Goal: Check status: Check status

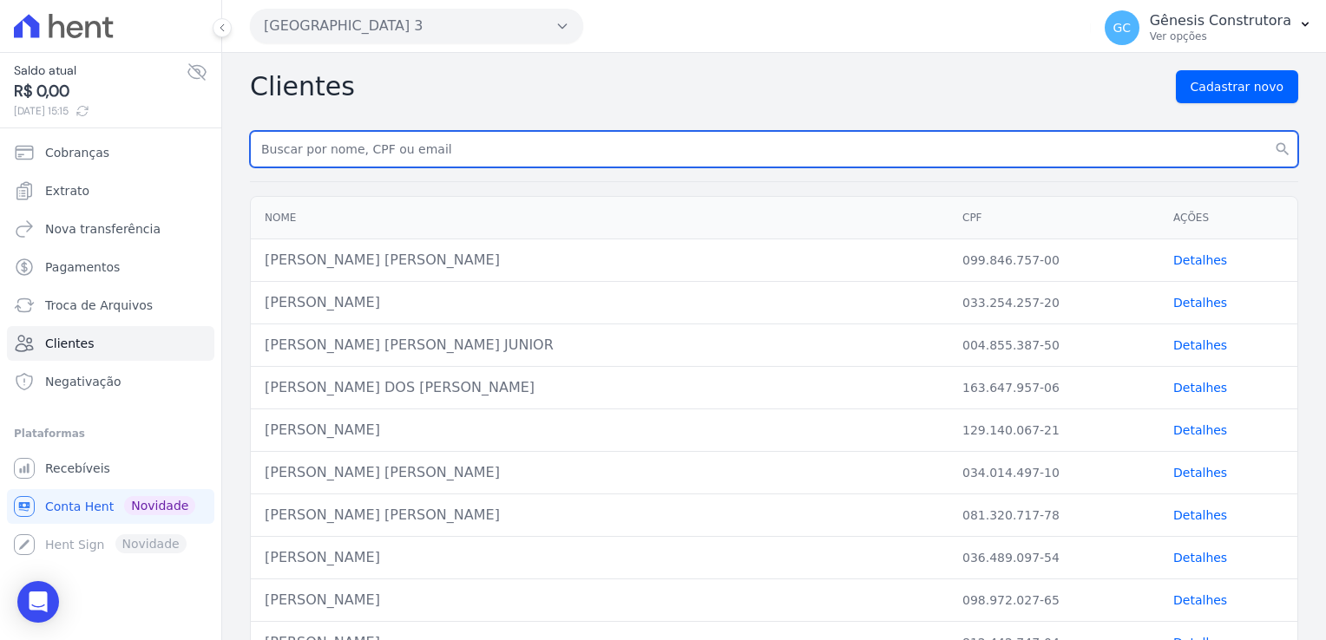
click at [377, 151] on input "text" at bounding box center [774, 149] width 1048 height 36
paste input "[PERSON_NAME]"
type input "[PERSON_NAME]"
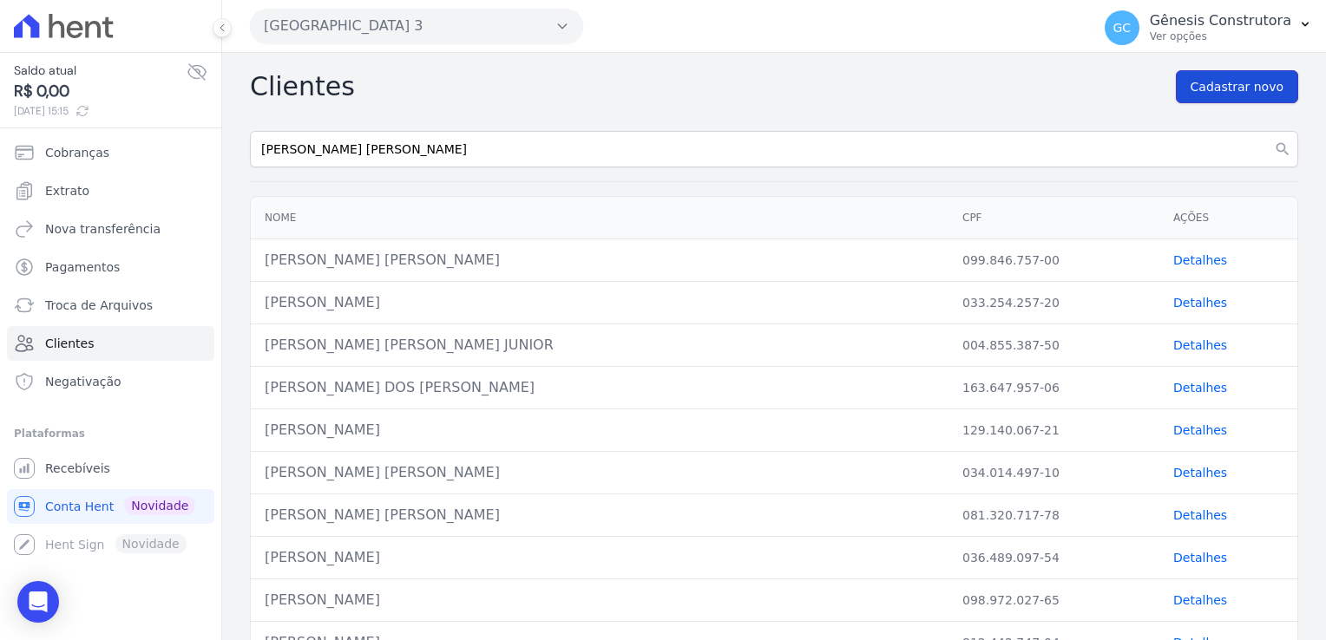
drag, startPoint x: 1191, startPoint y: 91, endPoint x: 1115, endPoint y: 114, distance: 79.6
click at [1191, 90] on span "Cadastrar novo" at bounding box center [1237, 86] width 93 height 17
drag, startPoint x: 1273, startPoint y: 149, endPoint x: 1222, endPoint y: 167, distance: 54.1
click at [1274, 148] on icon "search" at bounding box center [1282, 149] width 17 height 17
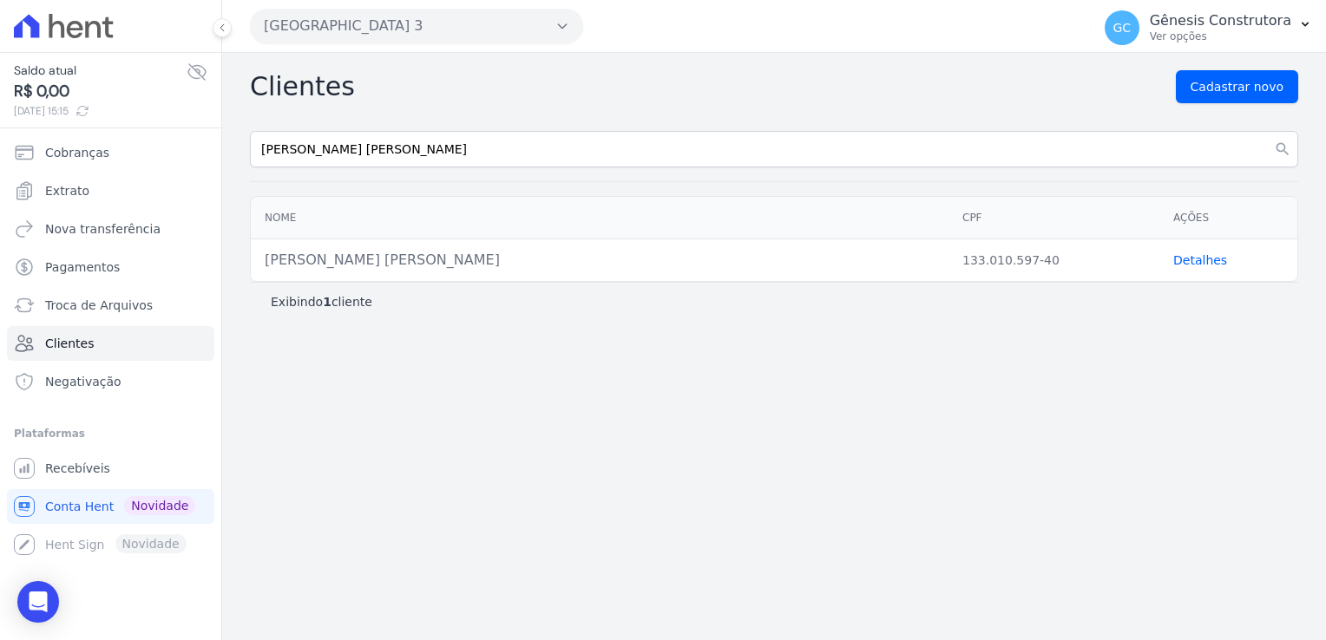
click at [1196, 259] on link "Detalhes" at bounding box center [1200, 260] width 54 height 14
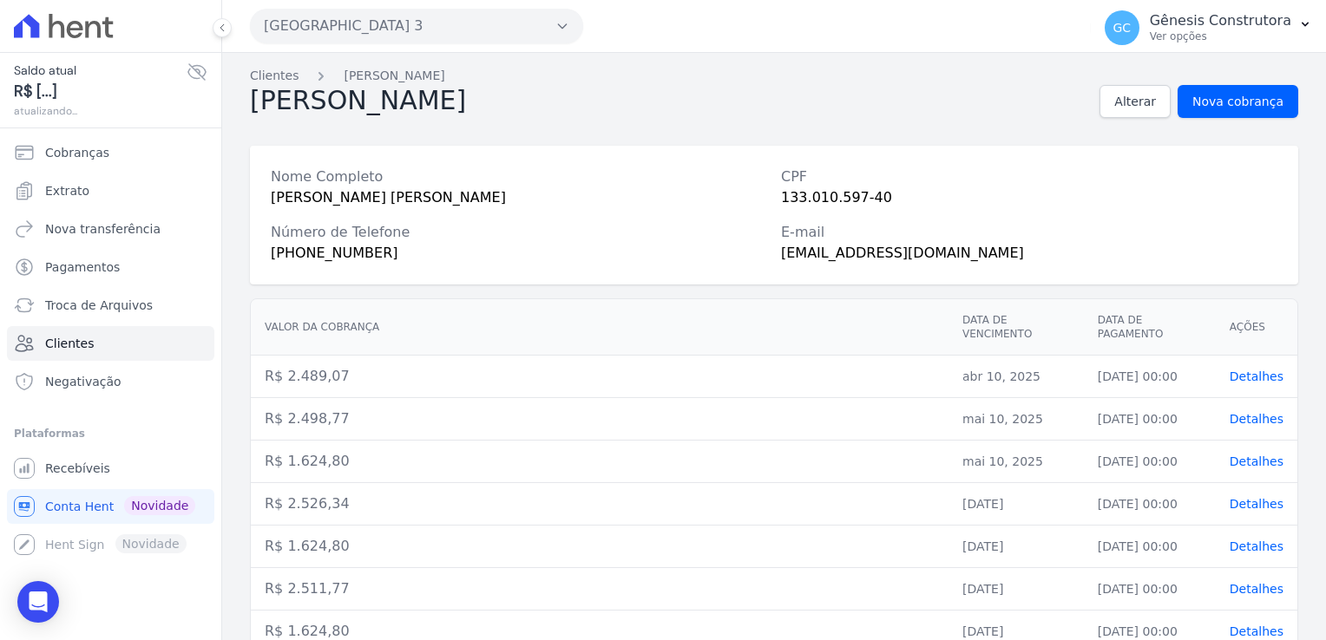
scroll to position [233, 0]
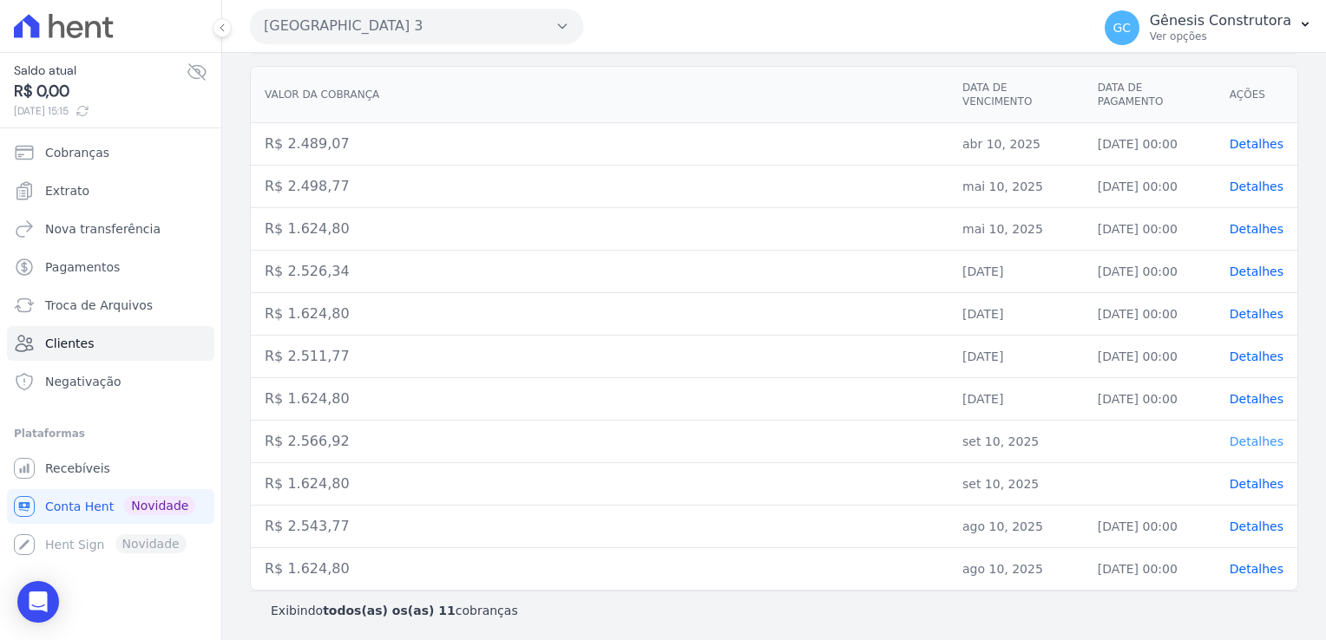
click at [1245, 443] on span "Detalhes" at bounding box center [1257, 442] width 54 height 14
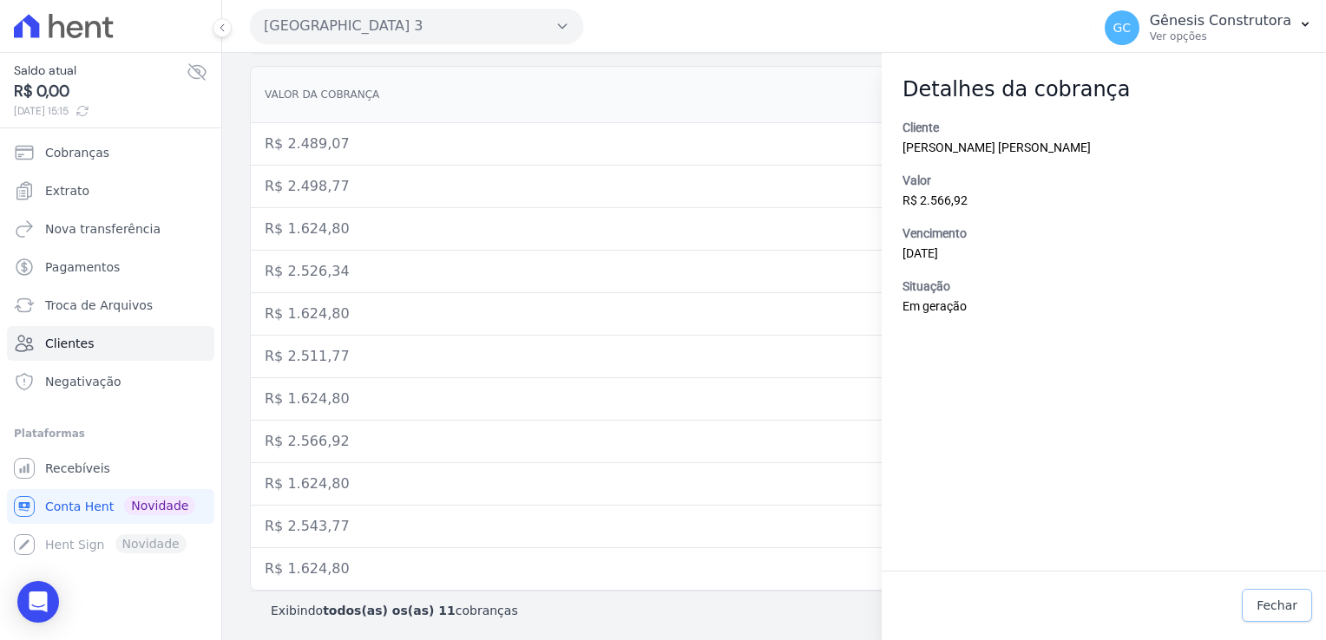
drag, startPoint x: 1288, startPoint y: 613, endPoint x: 926, endPoint y: 488, distance: 382.8
click at [1287, 613] on span "Fechar" at bounding box center [1276, 605] width 41 height 17
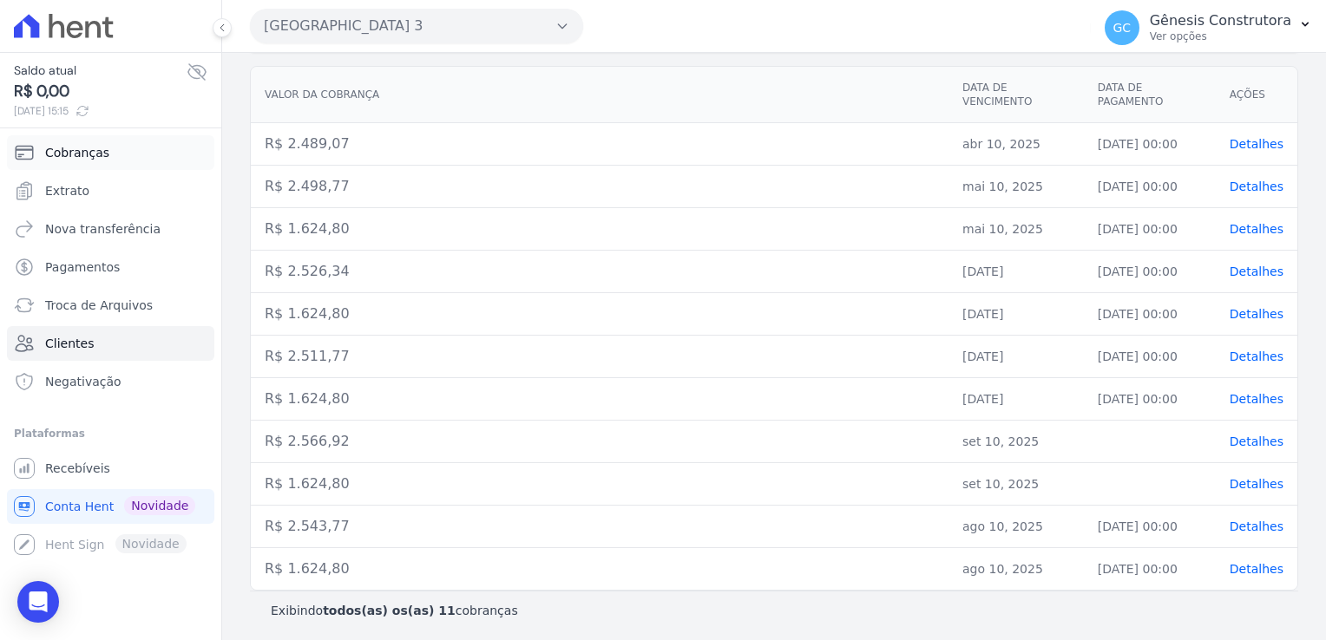
click at [75, 163] on link "Cobranças" at bounding box center [110, 152] width 207 height 35
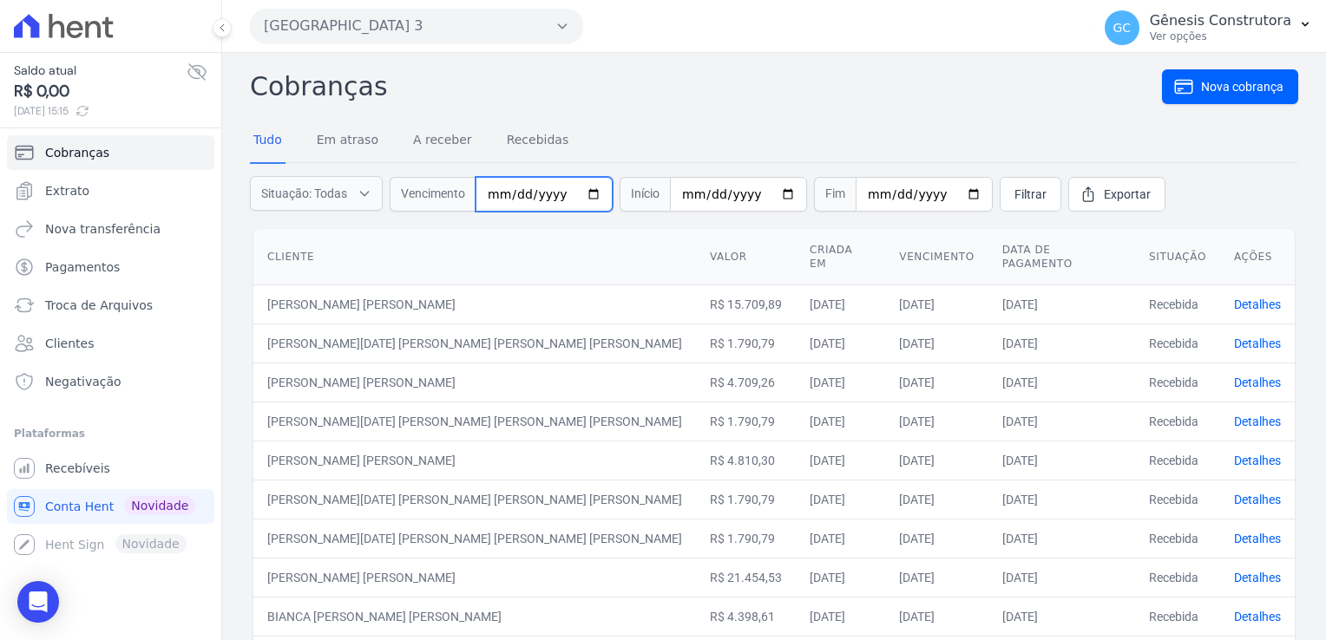
click at [492, 194] on input "date" at bounding box center [544, 194] width 137 height 35
type input "[DATE]"
click at [1000, 203] on link "Filtrar" at bounding box center [1031, 194] width 62 height 35
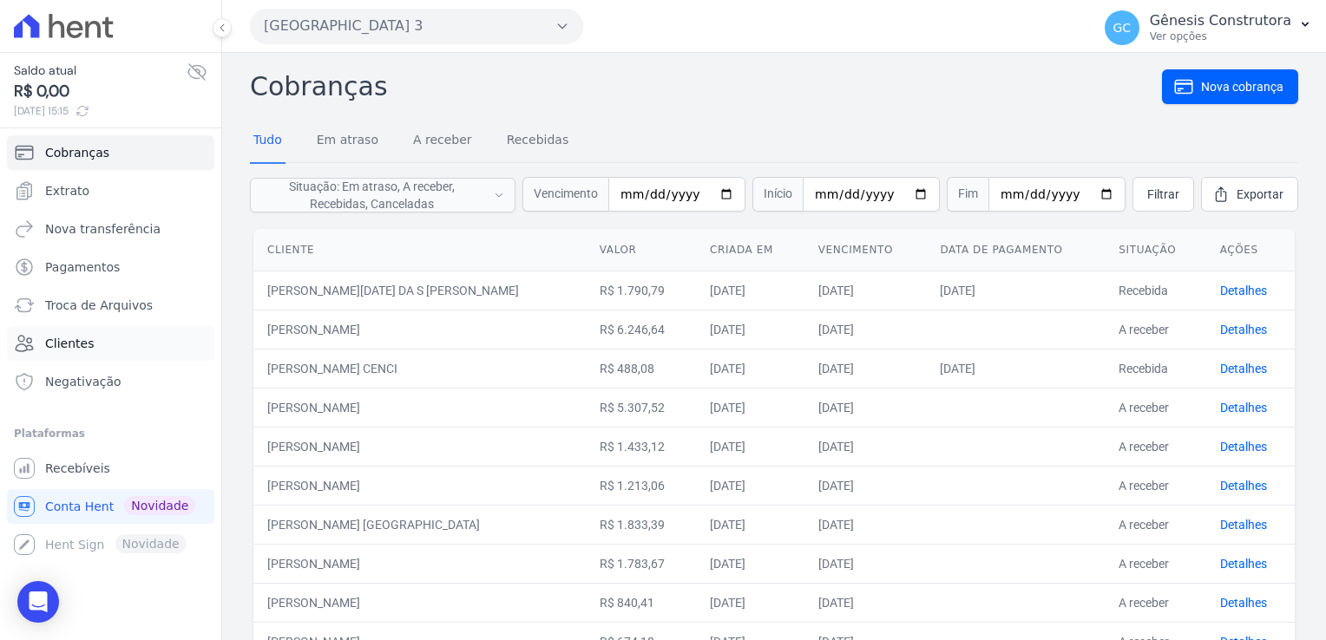
click at [100, 338] on link "Clientes" at bounding box center [110, 343] width 207 height 35
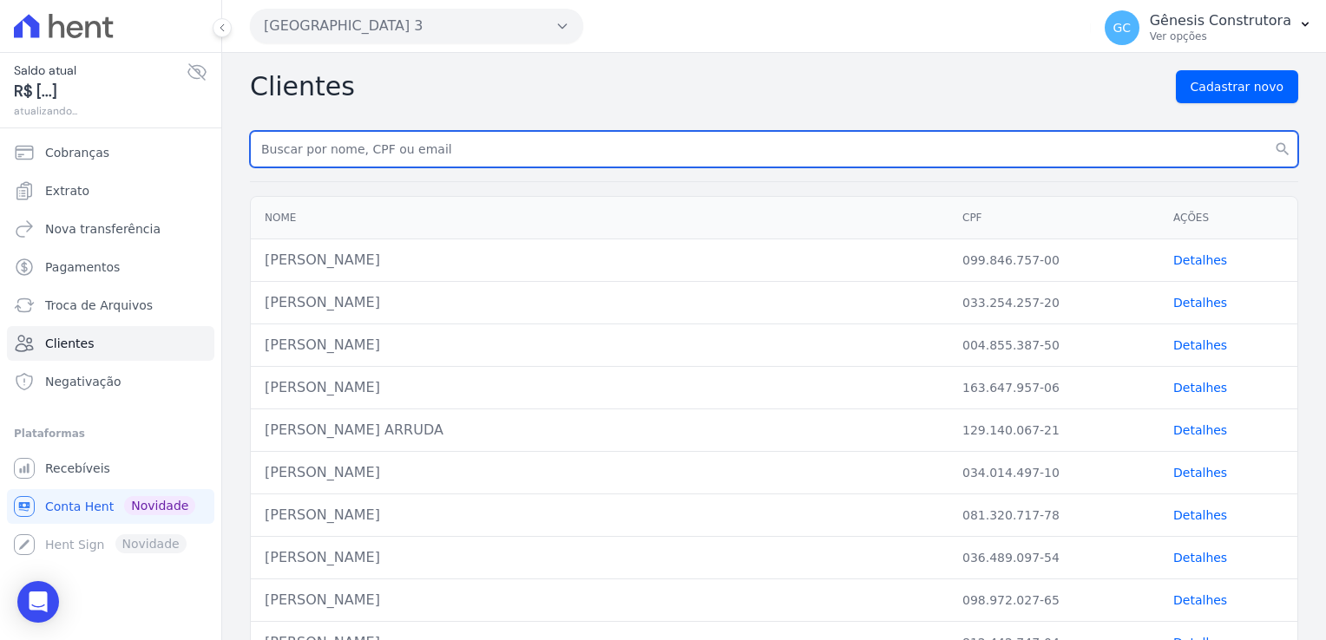
click at [623, 151] on input "text" at bounding box center [774, 149] width 1048 height 36
paste input "JONATHAN GUIMARAES GOMES"
type input "JONATHAN GUIMARAES GOMES"
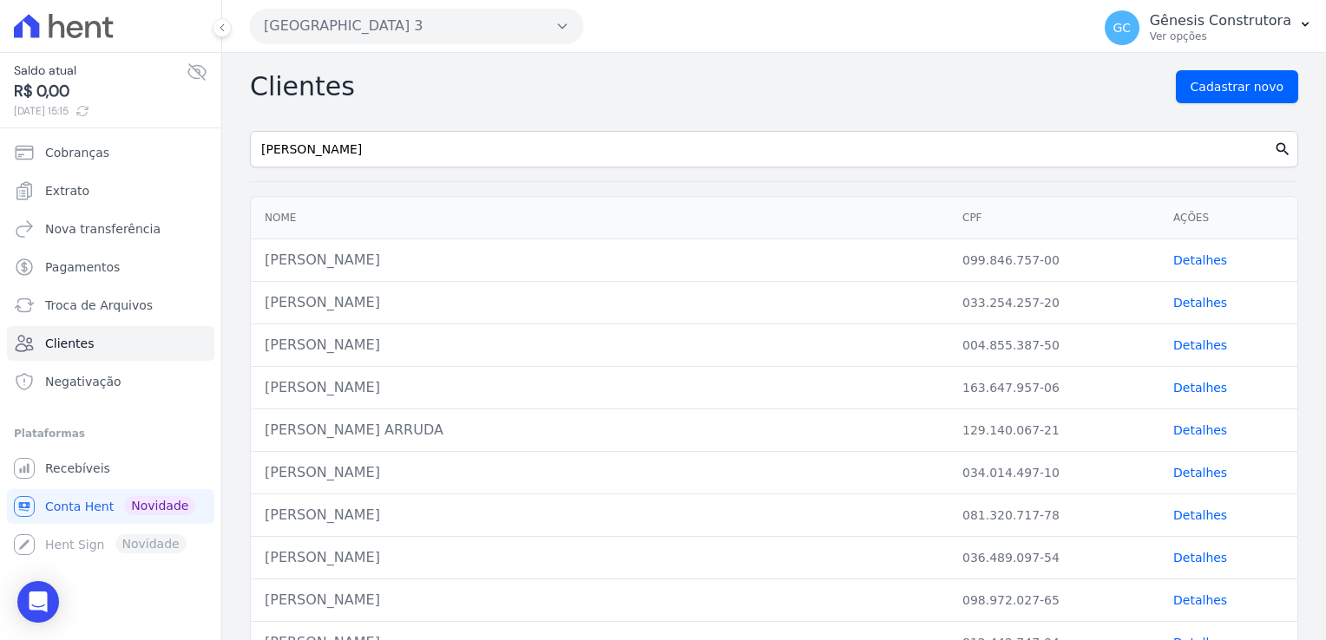
click at [1274, 146] on icon "search" at bounding box center [1282, 149] width 17 height 17
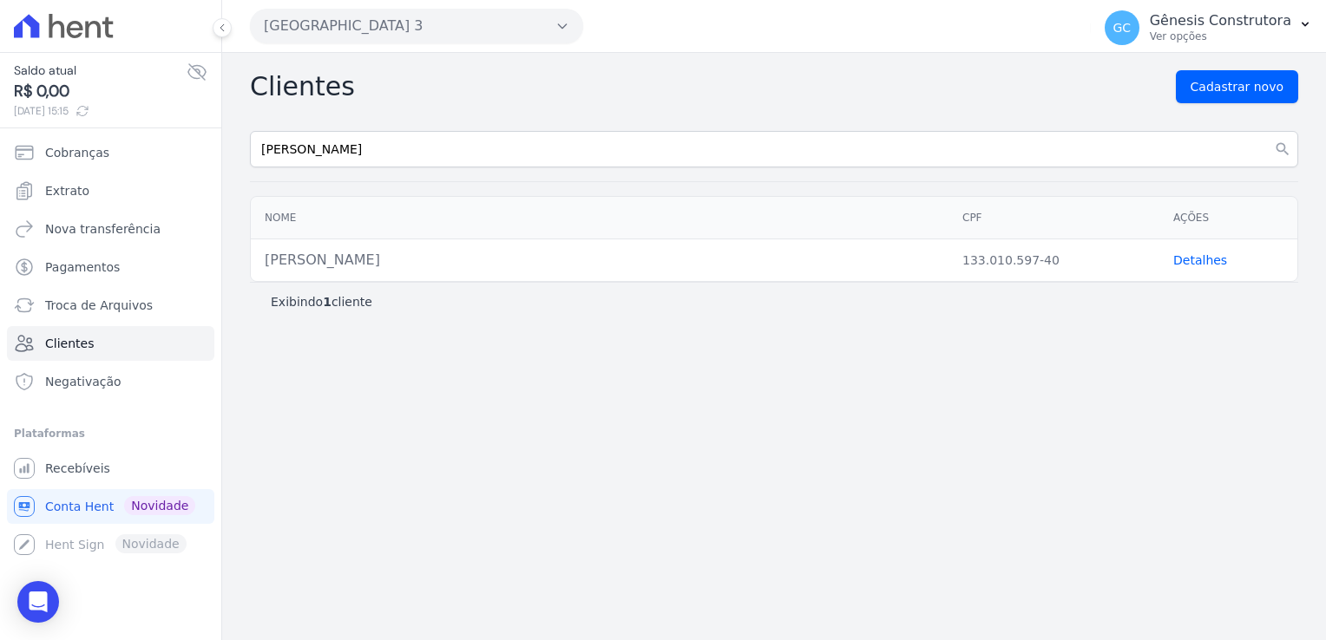
click at [1200, 256] on link "Detalhes" at bounding box center [1200, 260] width 54 height 14
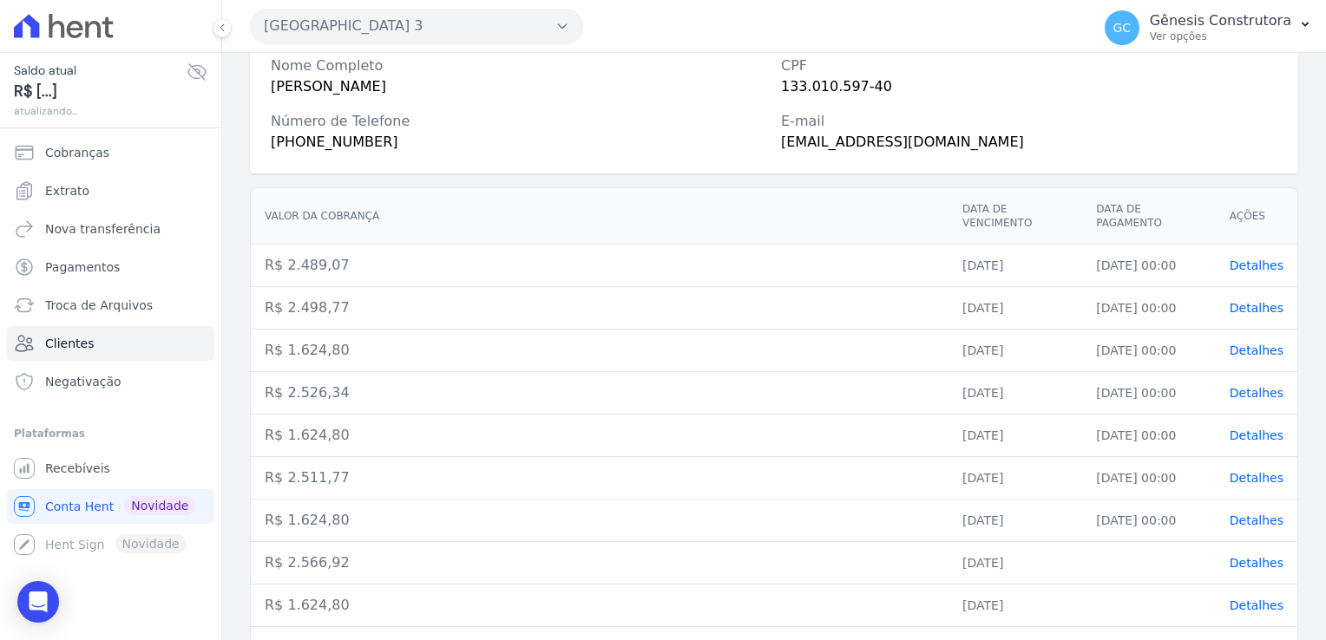
scroll to position [233, 0]
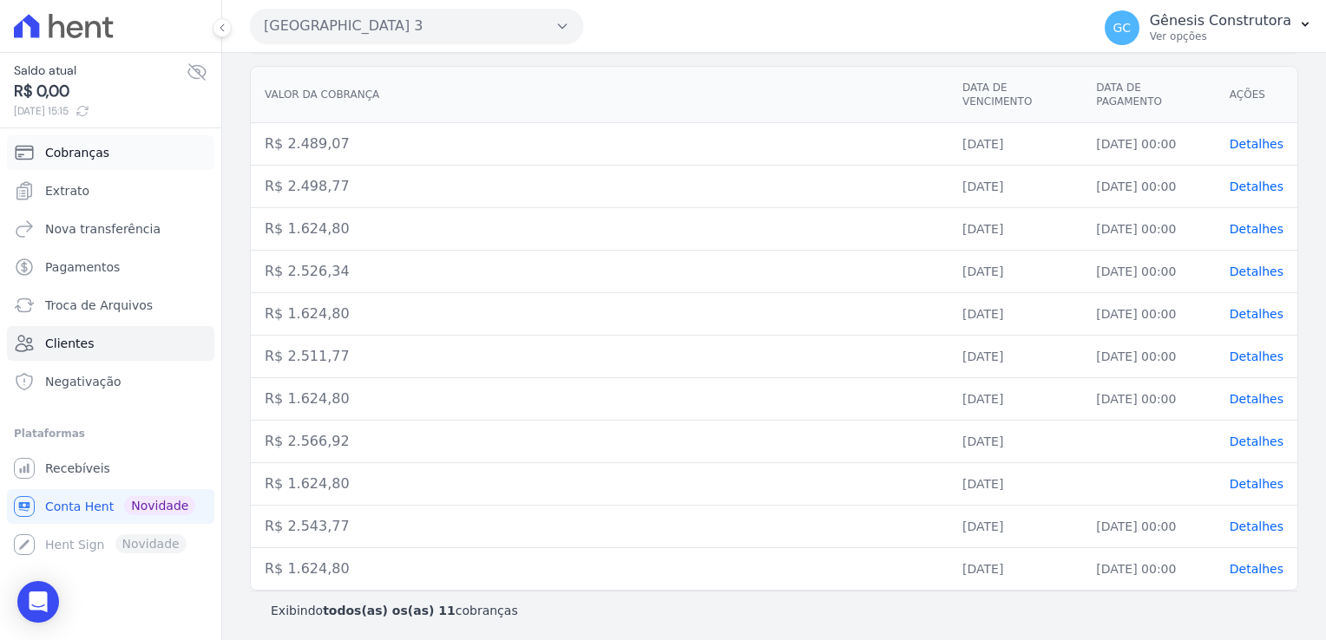
click at [90, 151] on span "Cobranças" at bounding box center [77, 152] width 64 height 17
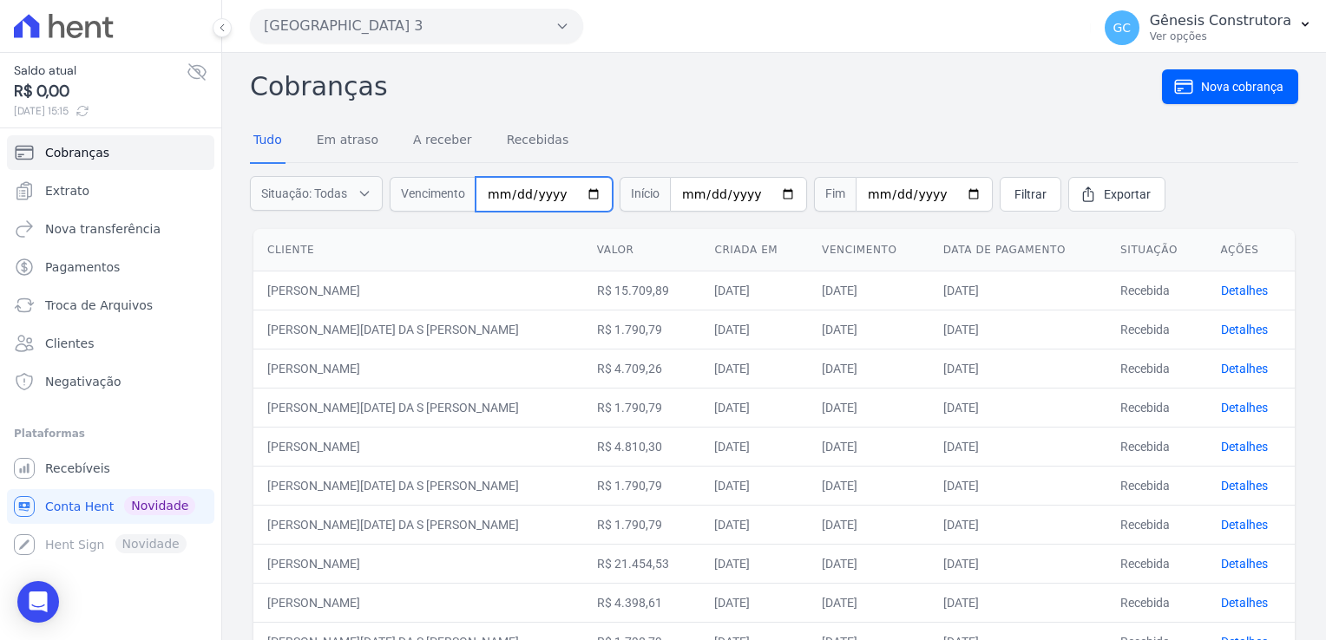
click at [521, 194] on input "date" at bounding box center [544, 194] width 137 height 35
type input "[DATE]"
click at [1014, 195] on span "Filtrar" at bounding box center [1030, 194] width 32 height 17
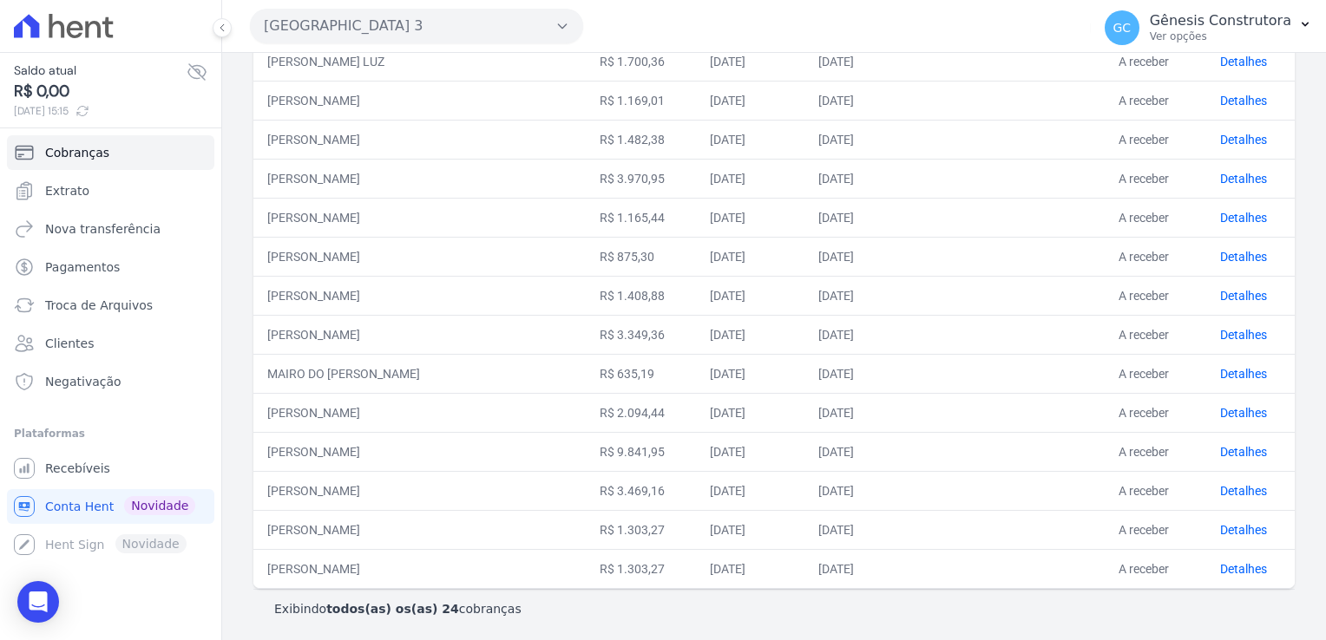
scroll to position [12, 0]
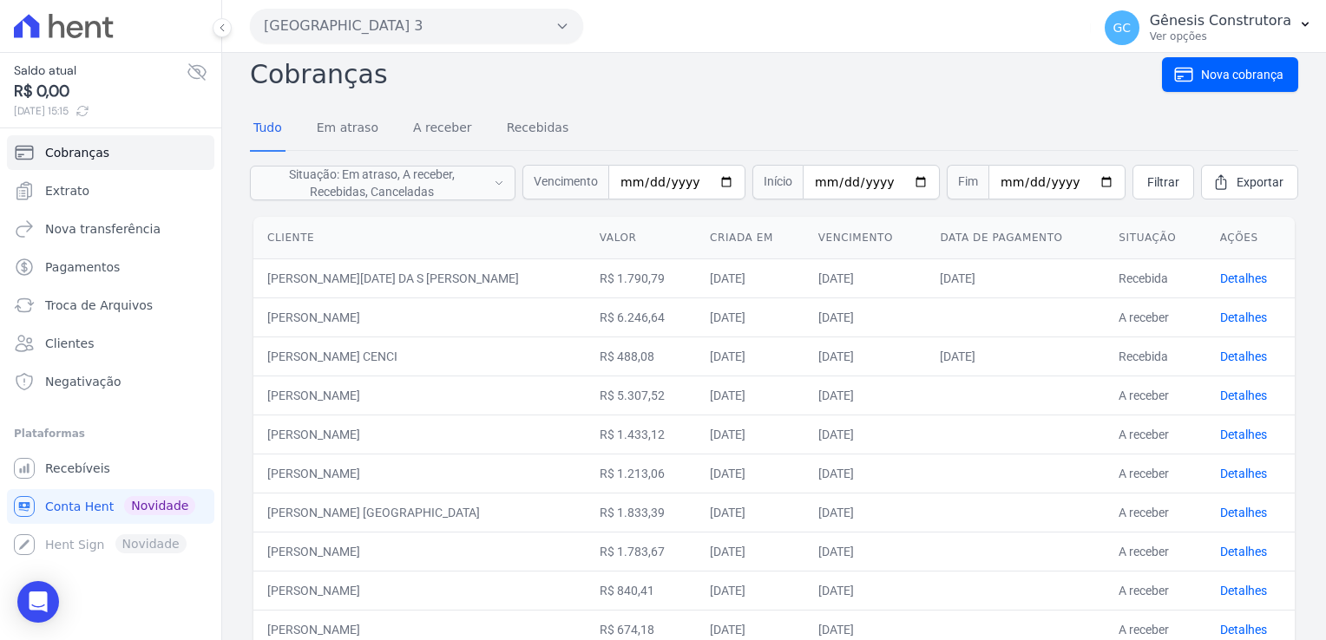
click at [529, 36] on button "[GEOGRAPHIC_DATA] 3" at bounding box center [416, 26] width 333 height 35
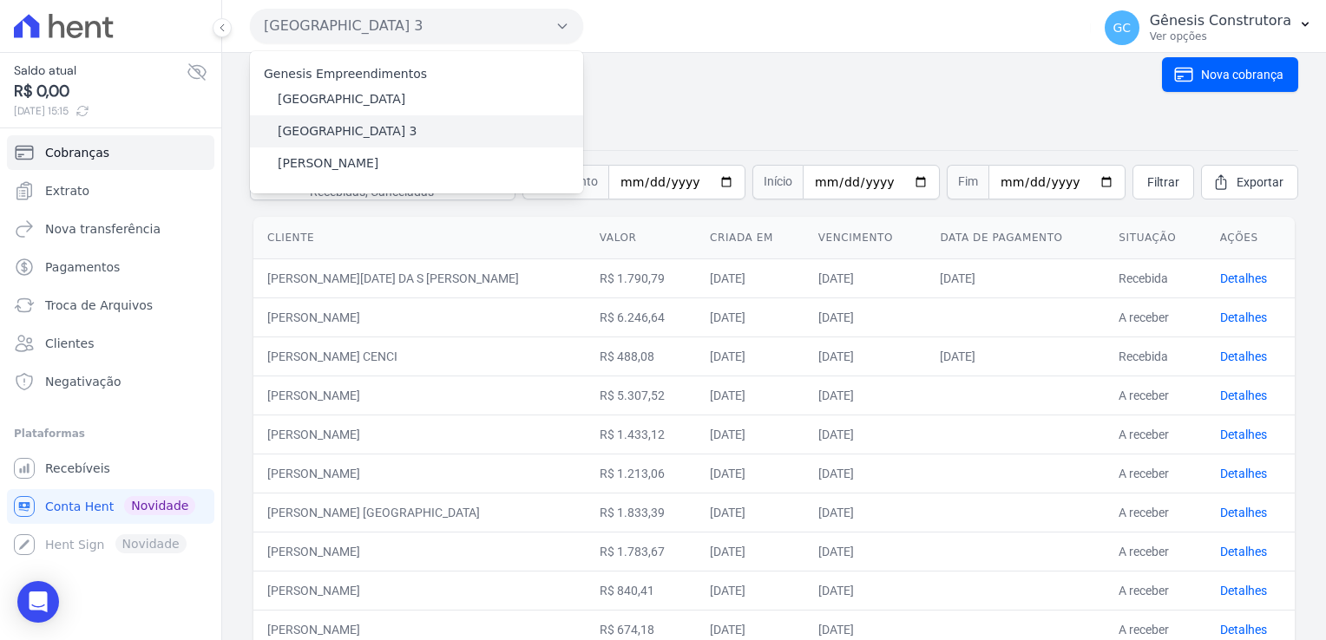
click at [436, 141] on div "[GEOGRAPHIC_DATA] 3" at bounding box center [416, 131] width 333 height 32
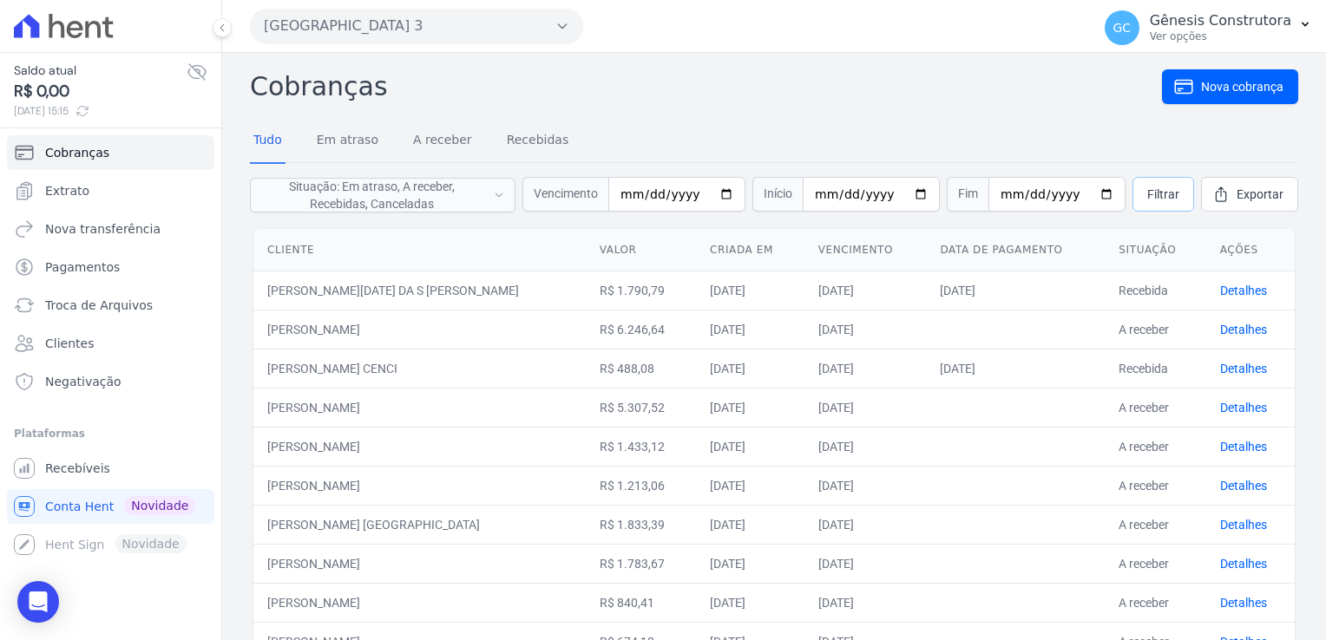
click at [1172, 200] on link "Filtrar" at bounding box center [1163, 194] width 62 height 35
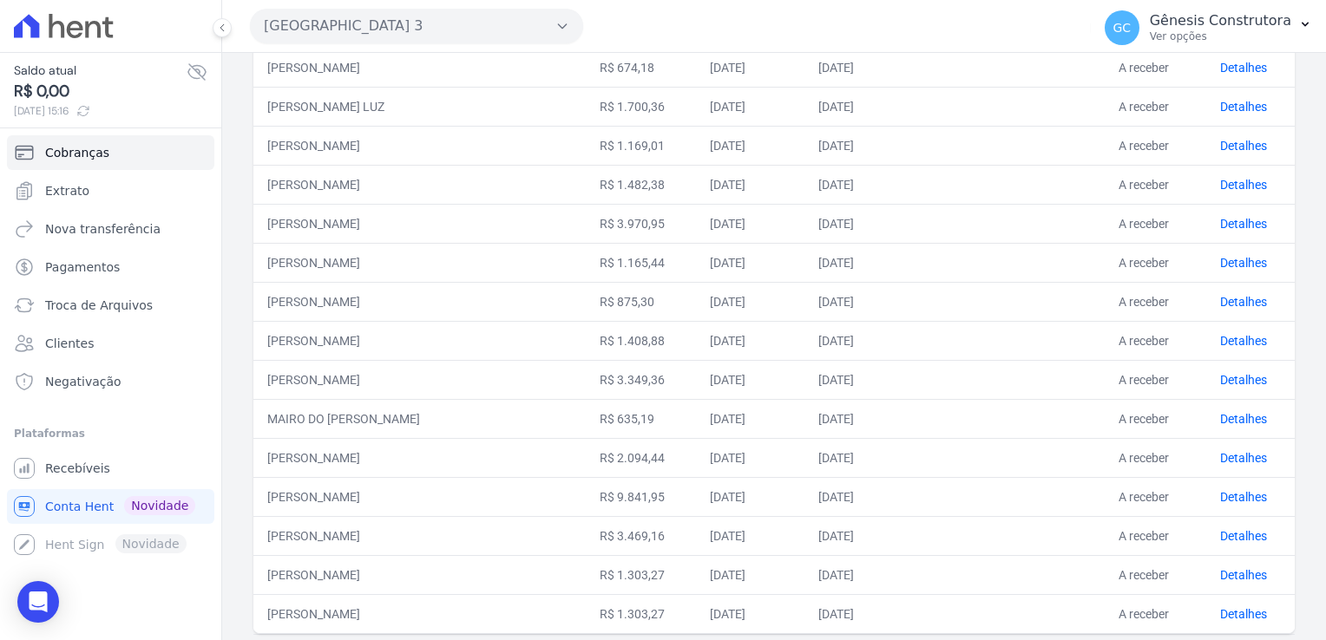
scroll to position [533, 0]
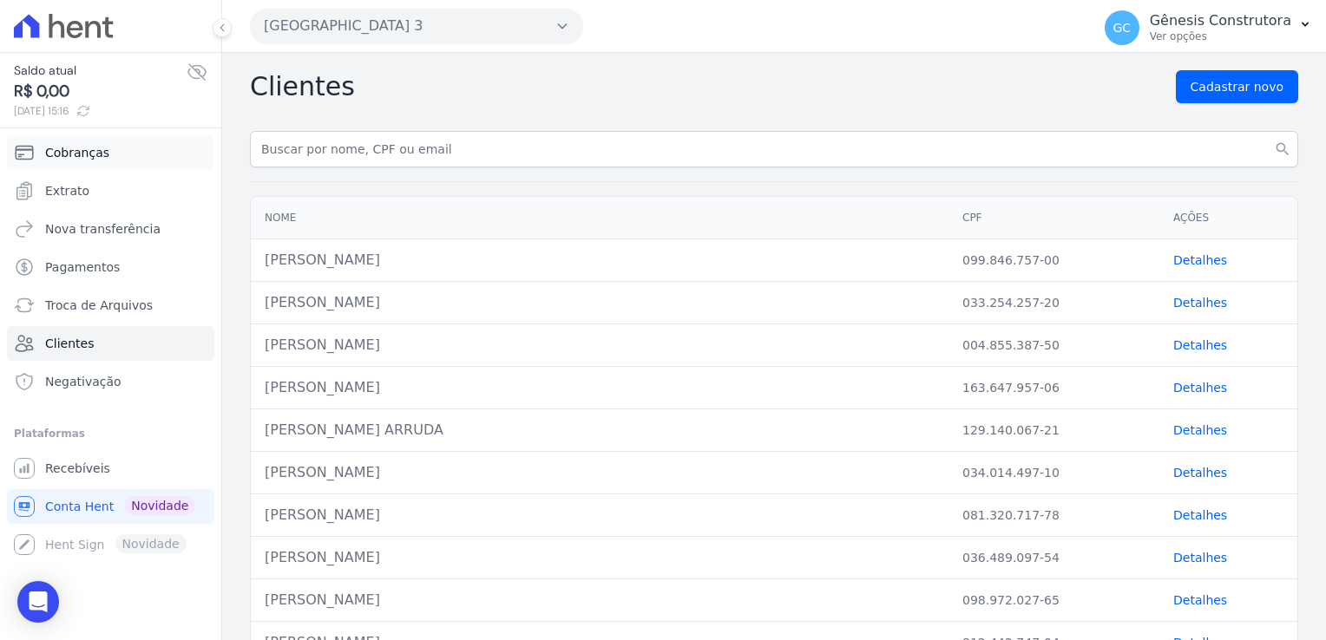
click at [73, 156] on span "Cobranças" at bounding box center [77, 152] width 64 height 17
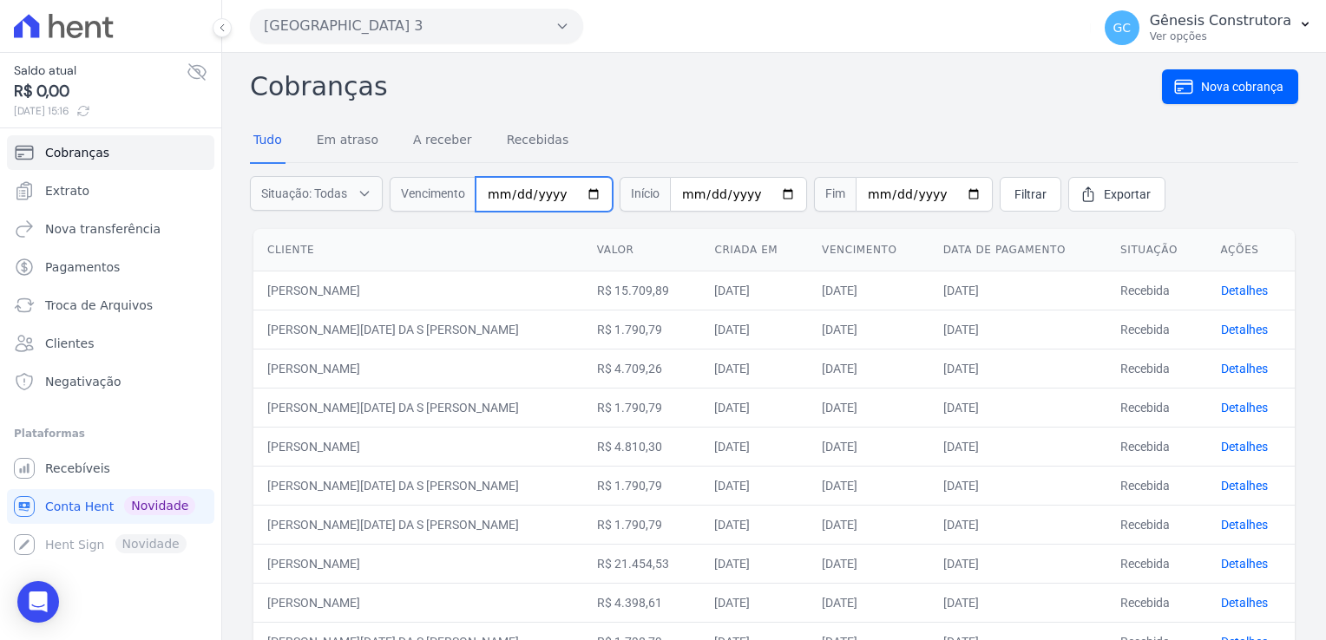
click at [504, 194] on input "date" at bounding box center [544, 194] width 137 height 35
type input "[DATE]"
click at [1014, 187] on span "Filtrar" at bounding box center [1030, 194] width 32 height 17
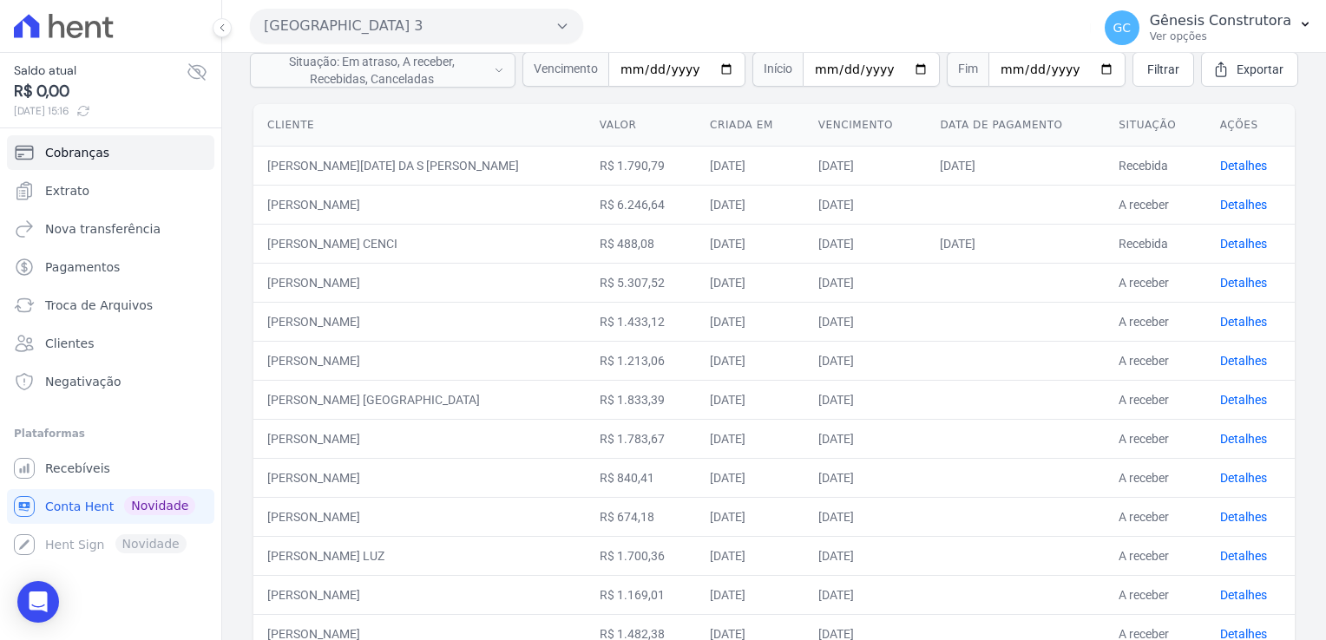
scroll to position [99, 0]
